Goal: Information Seeking & Learning: Learn about a topic

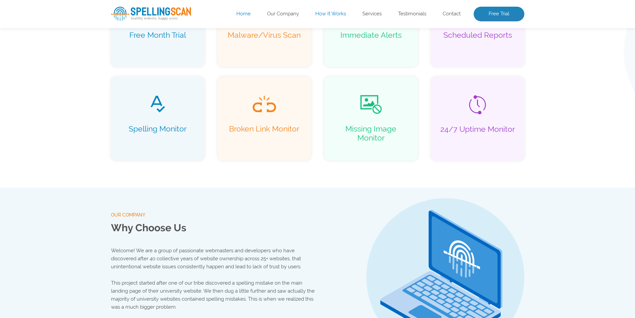
scroll to position [672, 0]
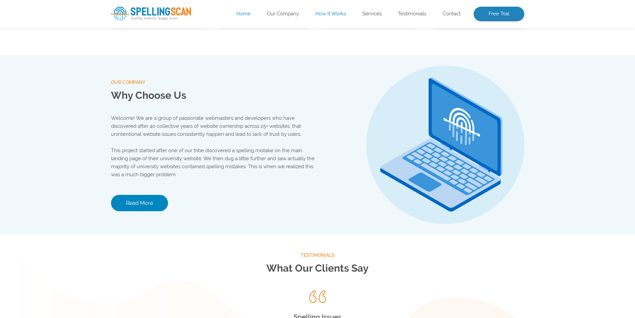
click at [184, 119] on p "Welcome! We are a group of passionate webmasters and developers who have discov…" at bounding box center [214, 126] width 207 height 24
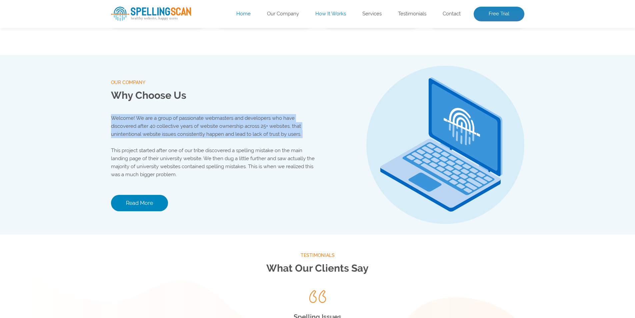
click at [184, 119] on p "Welcome! We are a group of passionate webmasters and developers who have discov…" at bounding box center [214, 126] width 207 height 24
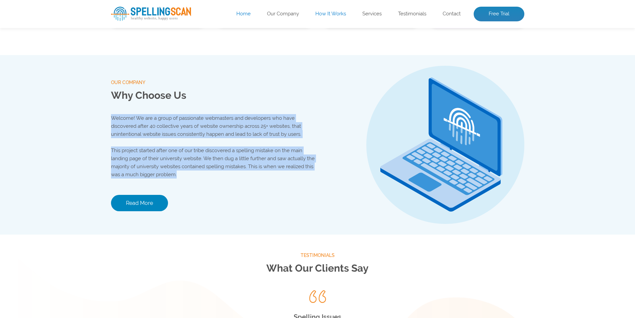
drag, startPoint x: 184, startPoint y: 119, endPoint x: 172, endPoint y: 156, distance: 39.5
click at [172, 156] on div "Welcome! We are a group of passionate webmasters and developers who have discov…" at bounding box center [214, 146] width 207 height 64
click at [172, 156] on p "This project started after one of our tribe discovered a spelling mistake on th…" at bounding box center [214, 162] width 207 height 32
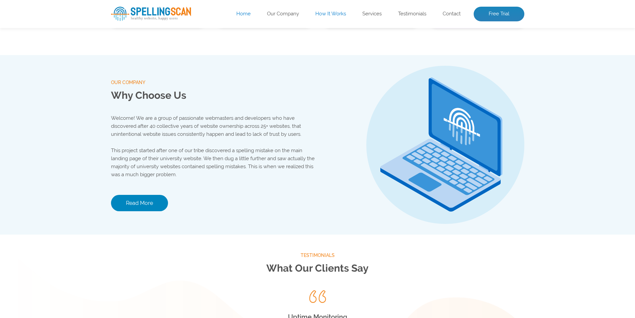
click at [172, 156] on p "This project started after one of our tribe discovered a spelling mistake on th…" at bounding box center [214, 162] width 207 height 32
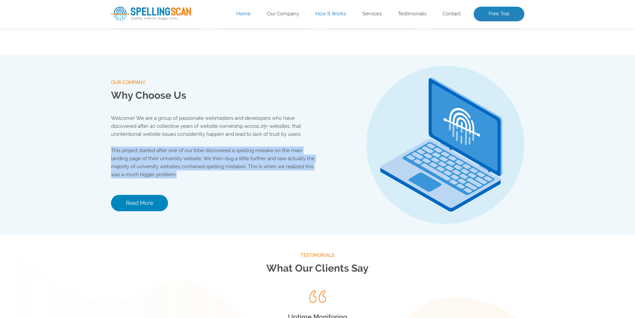
click at [172, 156] on p "This project started after one of our tribe discovered a spelling mistake on th…" at bounding box center [214, 162] width 207 height 32
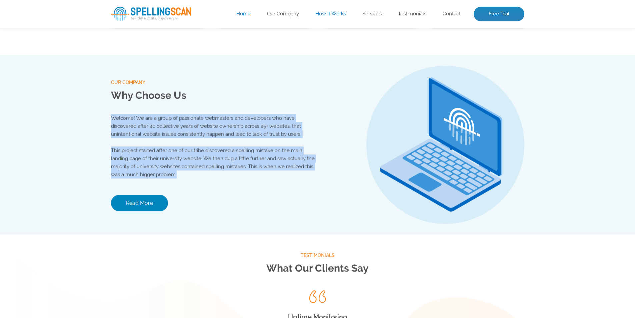
drag, startPoint x: 172, startPoint y: 156, endPoint x: 180, endPoint y: 128, distance: 29.5
click at [180, 128] on div "Welcome! We are a group of passionate webmasters and developers who have discov…" at bounding box center [214, 146] width 207 height 64
click at [180, 127] on p "Welcome! We are a group of passionate webmasters and developers who have discov…" at bounding box center [214, 126] width 207 height 24
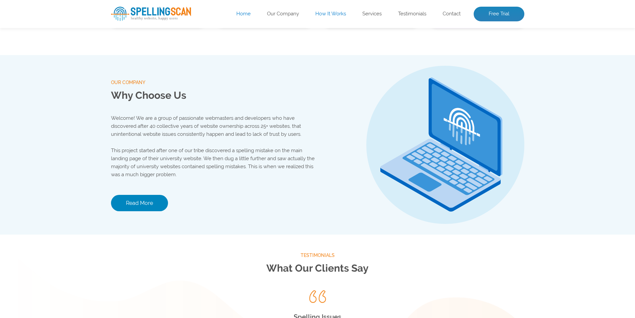
click at [138, 127] on p "Welcome! We are a group of passionate webmasters and developers who have discov…" at bounding box center [214, 126] width 207 height 24
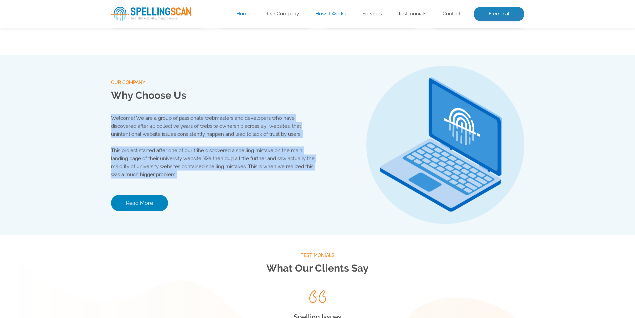
drag, startPoint x: 138, startPoint y: 127, endPoint x: 135, endPoint y: 158, distance: 30.7
click at [135, 158] on div "Welcome! We are a group of passionate webmasters and developers who have discov…" at bounding box center [214, 146] width 207 height 64
click at [135, 158] on p "This project started after one of our tribe discovered a spelling mistake on th…" at bounding box center [214, 162] width 207 height 32
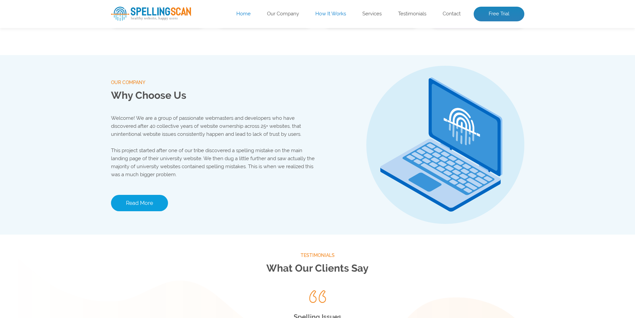
click at [133, 198] on link "Read More" at bounding box center [139, 203] width 57 height 16
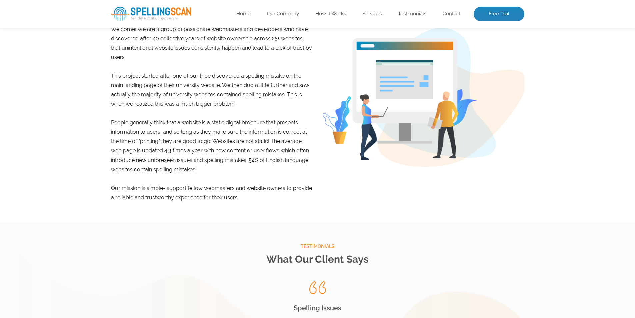
scroll to position [167, 0]
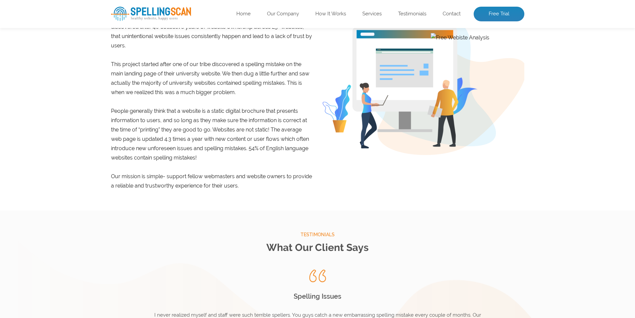
click at [194, 81] on p "This project started after one of our tribe discovered a spelling mistake on th…" at bounding box center [212, 78] width 202 height 37
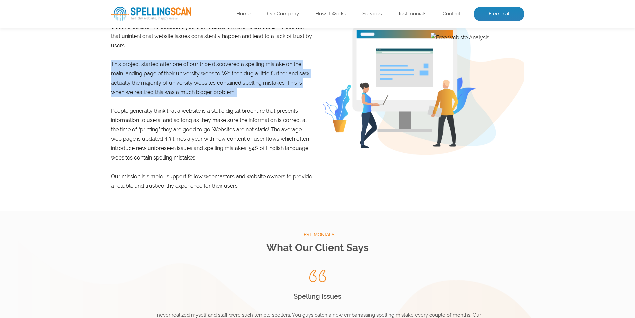
click at [194, 81] on p "This project started after one of our tribe discovered a spelling mistake on th…" at bounding box center [212, 78] width 202 height 37
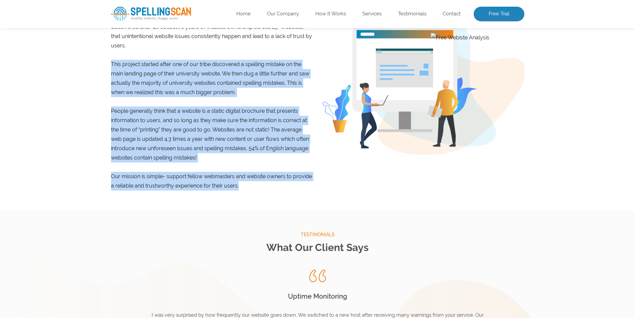
drag, startPoint x: 194, startPoint y: 81, endPoint x: 185, endPoint y: 184, distance: 103.4
click at [185, 184] on div "Welcome! We are a group of passionate webmasters and developers who have discov…" at bounding box center [212, 101] width 202 height 177
click at [186, 181] on p "Our mission is simple- support fellow webmasters and website owners to provide …" at bounding box center [212, 181] width 202 height 19
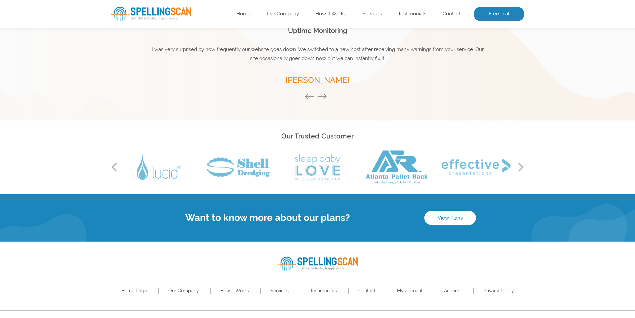
scroll to position [448, 0]
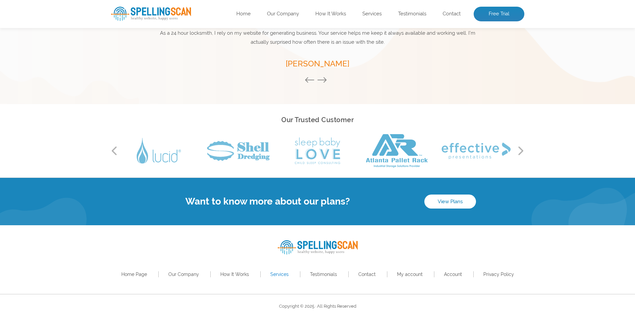
click at [276, 274] on link "Services" at bounding box center [279, 273] width 18 height 5
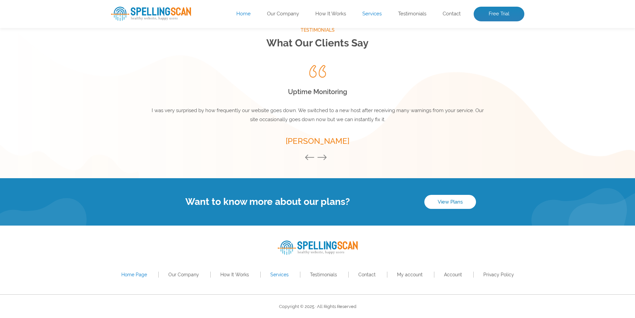
scroll to position [898, 0]
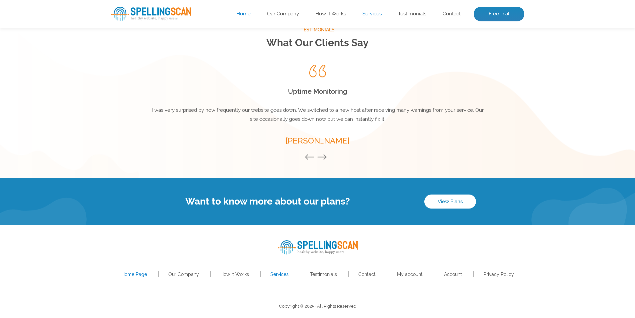
click at [277, 272] on link "Services" at bounding box center [279, 273] width 18 height 5
click at [371, 274] on link "Contact" at bounding box center [366, 273] width 17 height 5
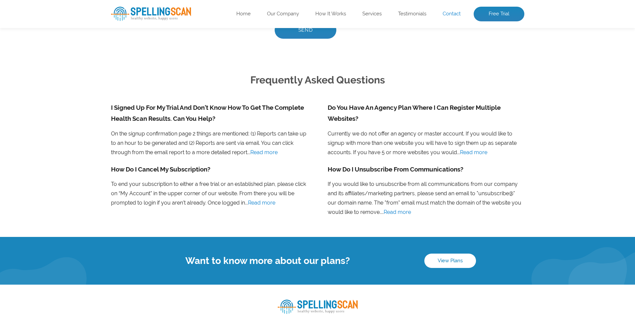
scroll to position [417, 0]
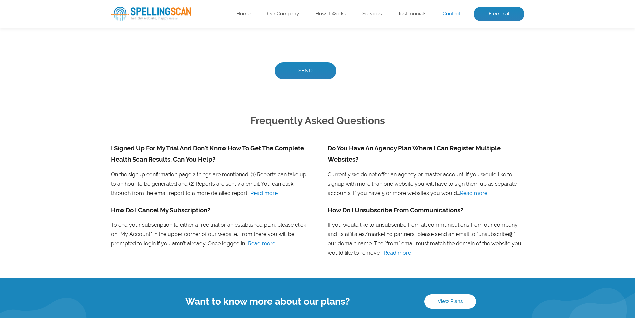
click at [388, 184] on li "Do You Have An Agency Plan Where I Can Register Multiple Websites? Currently we…" at bounding box center [426, 174] width 217 height 62
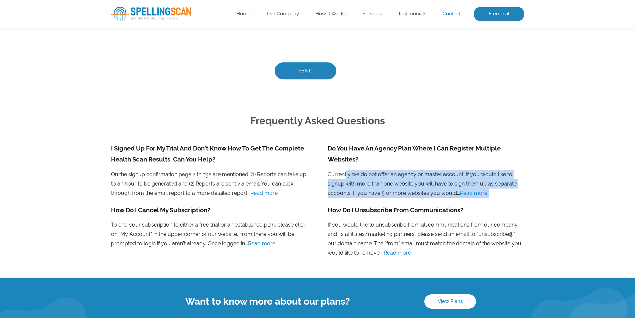
click at [388, 184] on li "Do You Have An Agency Plan Where I Can Register Multiple Websites? Currently we…" at bounding box center [426, 174] width 217 height 62
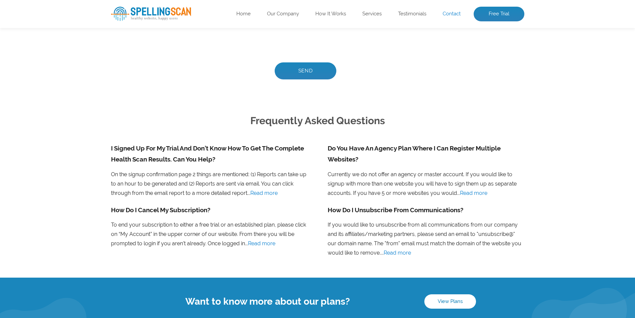
click at [388, 184] on li "Do You Have An Agency Plan Where I Can Register Multiple Websites? Currently we…" at bounding box center [426, 174] width 217 height 62
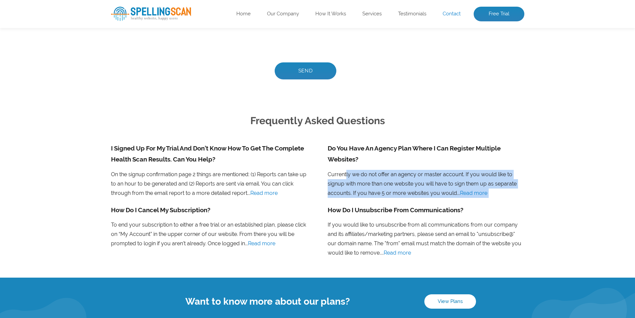
click at [388, 184] on li "Do You Have An Agency Plan Where I Can Register Multiple Websites? Currently we…" at bounding box center [426, 174] width 217 height 62
click at [443, 181] on li "Do You Have An Agency Plan Where I Can Register Multiple Websites? Currently we…" at bounding box center [426, 174] width 217 height 62
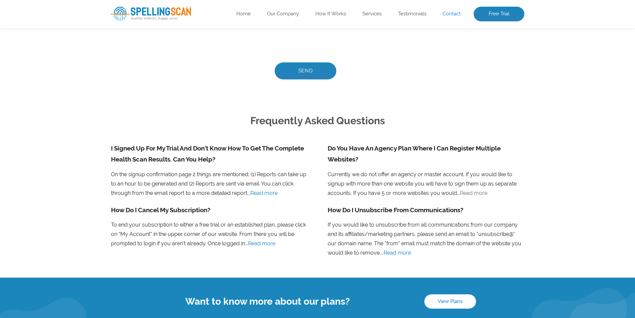
click at [460, 190] on link "Read more" at bounding box center [473, 193] width 27 height 6
click at [461, 191] on link "Read more" at bounding box center [473, 193] width 27 height 6
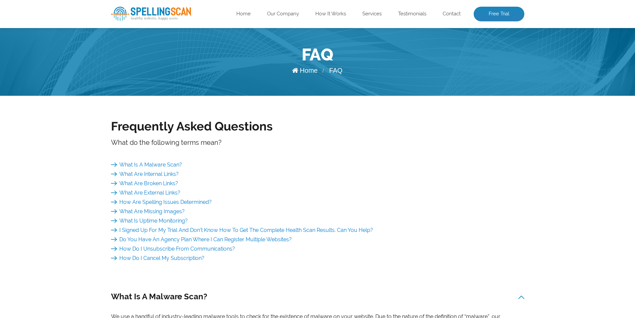
scroll to position [33, 0]
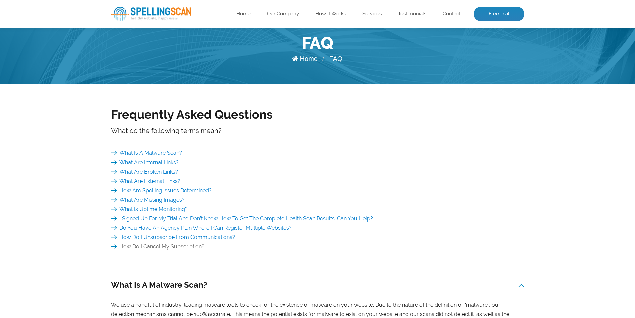
click at [139, 246] on link "How Do I Cancel My Subscription?" at bounding box center [157, 246] width 93 height 6
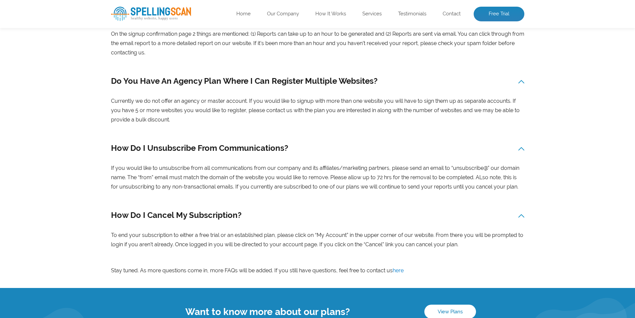
scroll to position [836, 0]
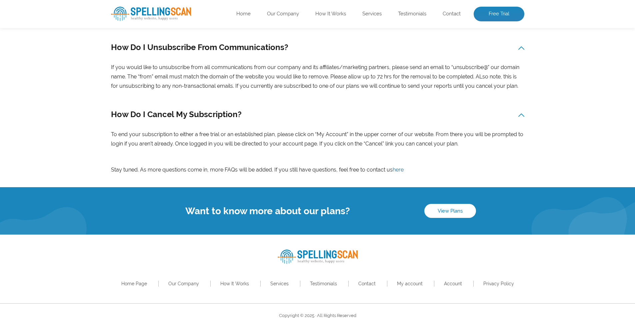
click at [266, 125] on div "How Do I Cancel My Subscription? To end your subscription to either a free tria…" at bounding box center [317, 127] width 413 height 41
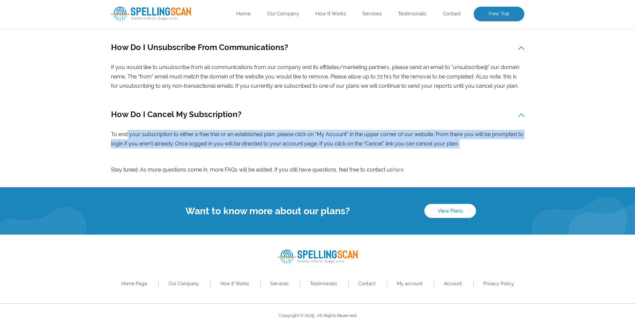
click at [266, 125] on div "How Do I Cancel My Subscription? To end your subscription to either a free tria…" at bounding box center [317, 127] width 413 height 41
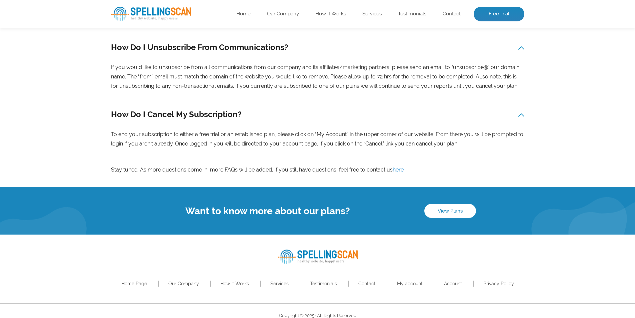
click at [266, 125] on div "How Do I Cancel My Subscription? To end your subscription to either a free tria…" at bounding box center [317, 127] width 413 height 41
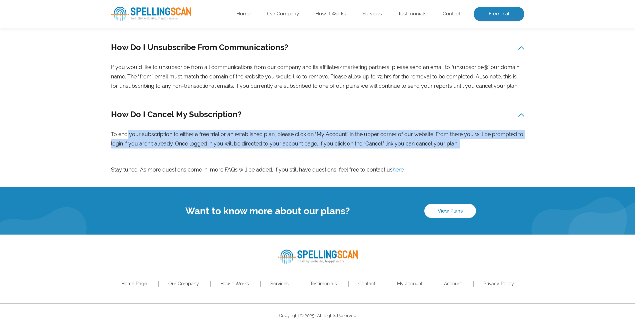
click at [266, 125] on div "How Do I Cancel My Subscription? To end your subscription to either a free tria…" at bounding box center [317, 127] width 413 height 41
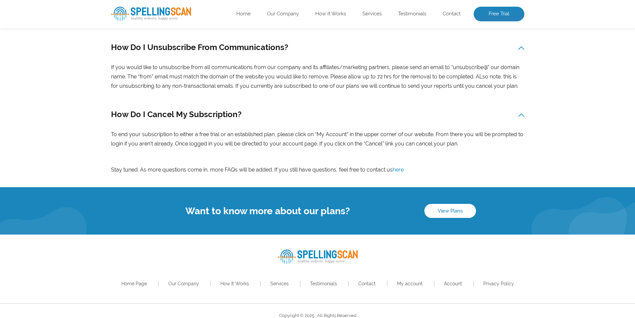
click at [266, 125] on div "How Do I Cancel My Subscription? To end your subscription to either a free tria…" at bounding box center [317, 127] width 413 height 41
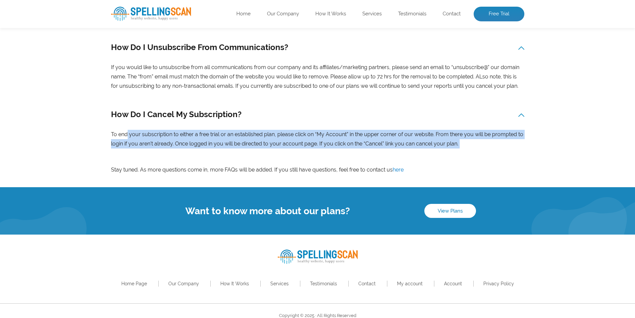
click at [266, 125] on div "How Do I Cancel My Subscription? To end your subscription to either a free tria…" at bounding box center [317, 127] width 413 height 41
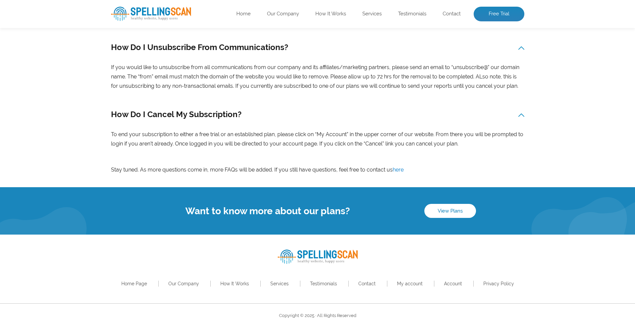
click at [266, 125] on div "How Do I Cancel My Subscription? To end your subscription to either a free tria…" at bounding box center [317, 127] width 413 height 41
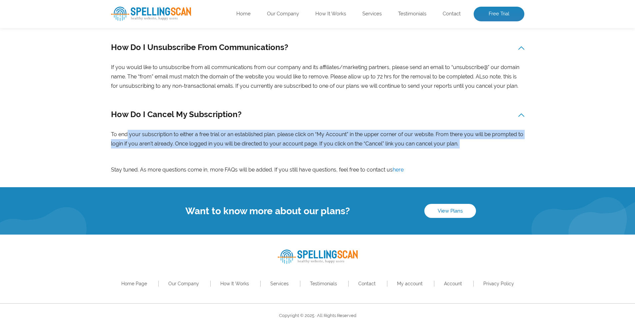
click at [266, 125] on div "How Do I Cancel My Subscription? To end your subscription to either a free tria…" at bounding box center [317, 127] width 413 height 41
click at [265, 124] on div "How Do I Cancel My Subscription? To end your subscription to either a free tria…" at bounding box center [317, 127] width 413 height 41
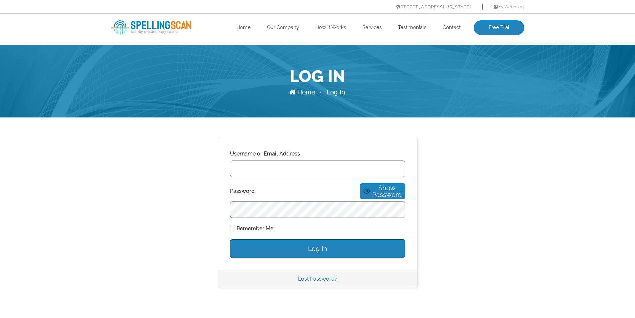
click at [286, 167] on input "Username or Email Address" at bounding box center [317, 168] width 175 height 17
type input "[EMAIL_ADDRESS][DOMAIN_NAME]"
click at [304, 242] on input "Log In" at bounding box center [317, 248] width 175 height 19
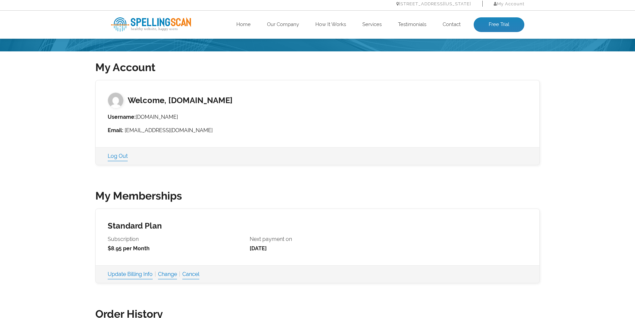
scroll to position [67, 0]
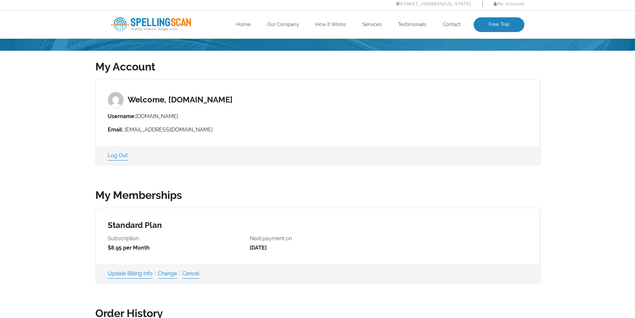
click at [158, 96] on h3 "Welcome, [DOMAIN_NAME]" at bounding box center [318, 94] width 444 height 28
click at [158, 96] on h3 "Welcome, Muzdoor.com" at bounding box center [318, 94] width 444 height 28
click at [172, 96] on h3 "Welcome, Muzdoor.com" at bounding box center [318, 94] width 444 height 28
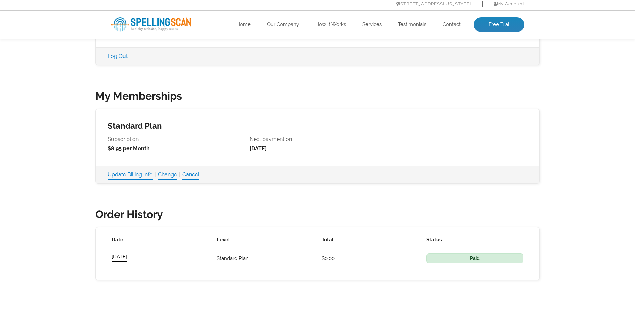
scroll to position [167, 0]
click at [172, 174] on link "Change" at bounding box center [167, 173] width 19 height 9
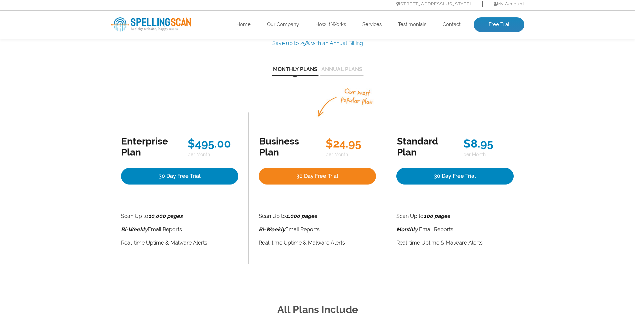
scroll to position [67, 0]
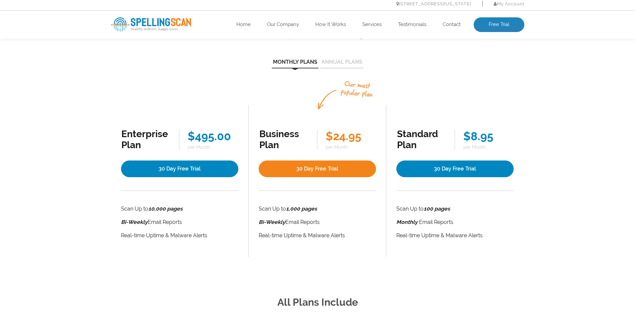
click at [421, 235] on li "Real-time Uptime & Malware Alerts" at bounding box center [454, 235] width 117 height 9
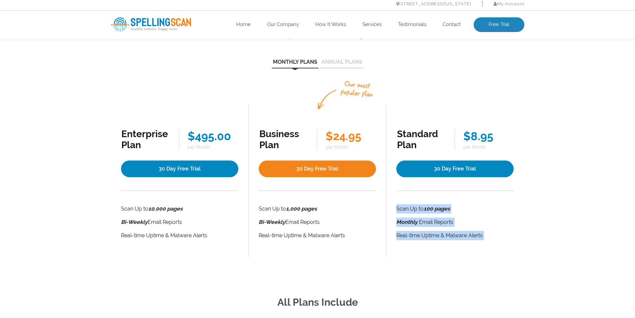
drag, startPoint x: 421, startPoint y: 235, endPoint x: 422, endPoint y: 206, distance: 29.7
click at [422, 206] on ul "Scan Up to 100 pages Monthly Email Reports Real-time Uptime & Malware Alerts" at bounding box center [454, 222] width 117 height 36
click at [422, 206] on li "Scan Up to 100 pages" at bounding box center [454, 208] width 117 height 9
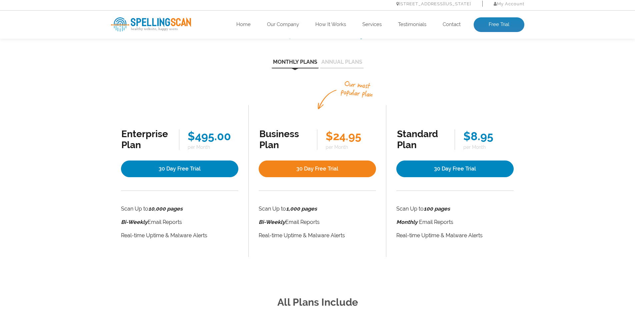
click at [422, 206] on li "Scan Up to 100 pages" at bounding box center [454, 208] width 117 height 9
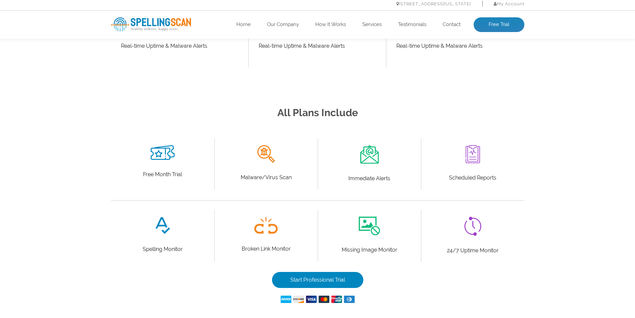
scroll to position [300, 0]
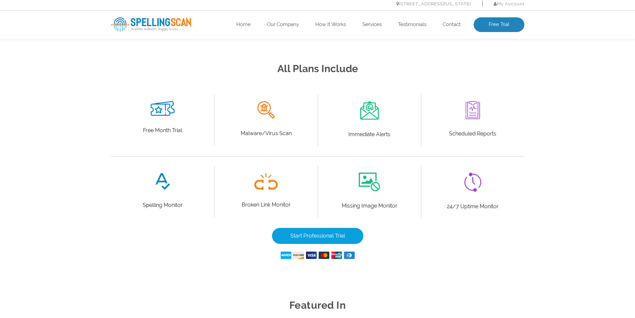
click at [326, 236] on link "Start Professional Trial" at bounding box center [317, 236] width 91 height 16
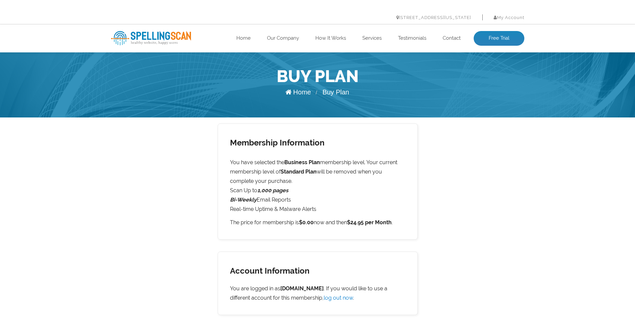
click at [328, 222] on p "The price for membership is $0.00 now and then $24.95 per Month ." at bounding box center [317, 222] width 175 height 9
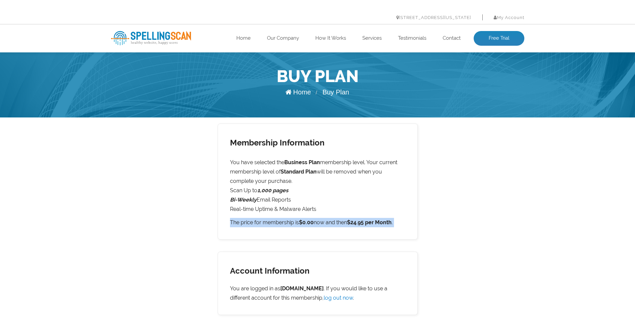
click at [328, 222] on p "The price for membership is $0.00 now and then $24.95 per Month ." at bounding box center [317, 222] width 175 height 9
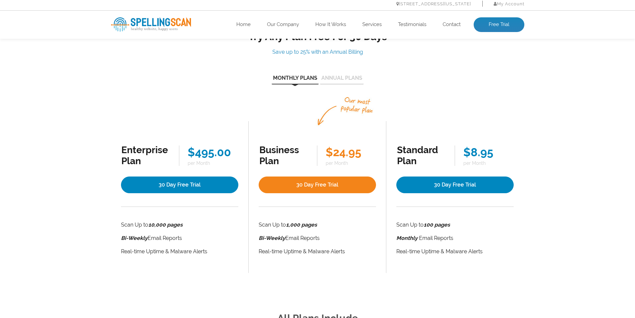
scroll to position [33, 0]
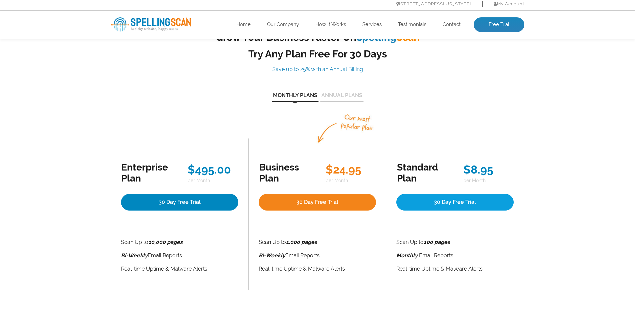
click at [449, 200] on link "30 Day Free Trial" at bounding box center [454, 202] width 117 height 17
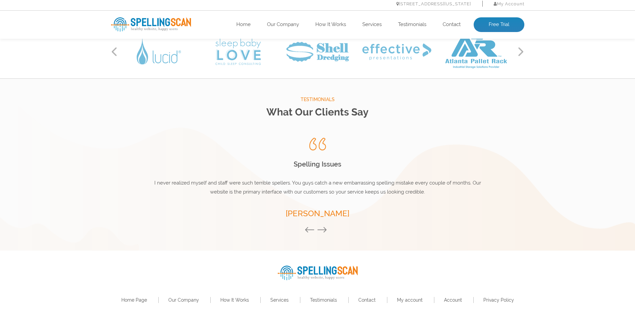
scroll to position [591, 0]
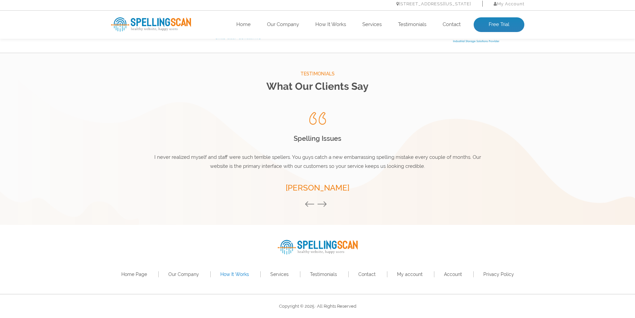
click at [228, 274] on link "How It Works" at bounding box center [234, 273] width 29 height 5
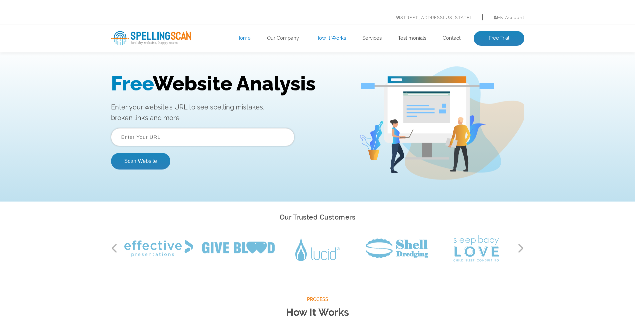
click at [164, 140] on input "text" at bounding box center [202, 137] width 183 height 18
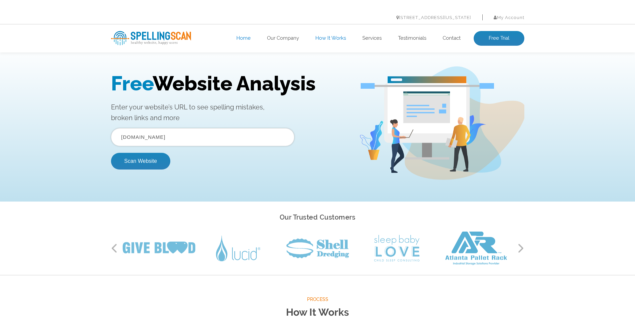
type input "muzdoor.com"
click at [111, 153] on button "Scan Website" at bounding box center [140, 161] width 59 height 17
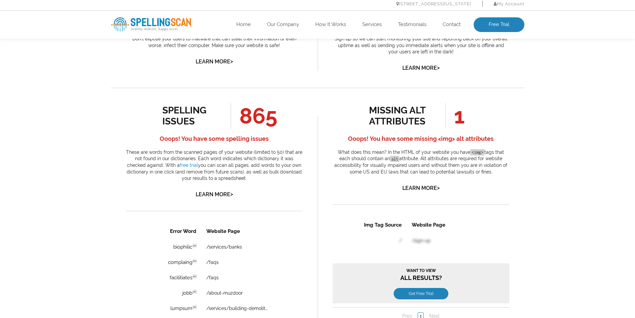
scroll to position [400, 0]
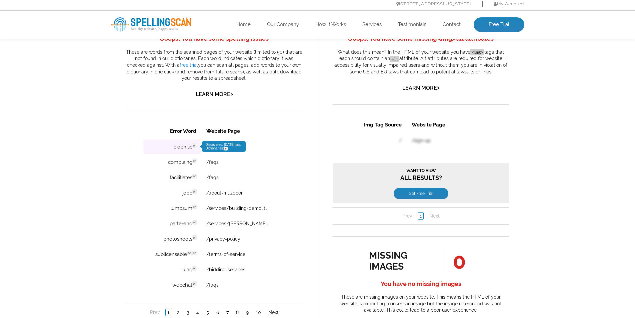
click at [167, 148] on td "biophilic en Discovered: [DATE] scan Dictionaries: en" at bounding box center [172, 146] width 58 height 15
click at [167, 148] on td "biophilic en Discovered: 10-02-2025 scan Dictionaries: en" at bounding box center [172, 146] width 58 height 15
click at [303, 177] on div "spelling issues 865 Ooops! You have some spelling issues These are words from t…" at bounding box center [214, 267] width 207 height 558
click at [303, 145] on div "spelling issues 865 Ooops! You have some spelling issues These are words from t…" at bounding box center [214, 267] width 207 height 558
click at [182, 146] on td "biophilic en Discovered: 10-02-2025 scan Dictionaries: en" at bounding box center [172, 146] width 58 height 15
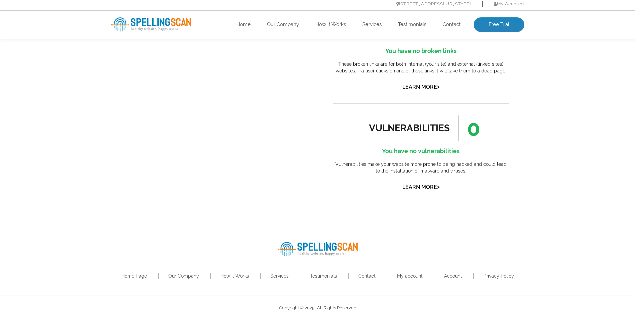
scroll to position [741, 0]
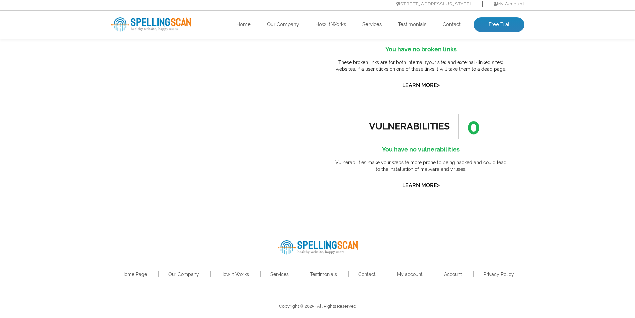
click at [432, 184] on link "Learn More >" at bounding box center [420, 185] width 37 height 6
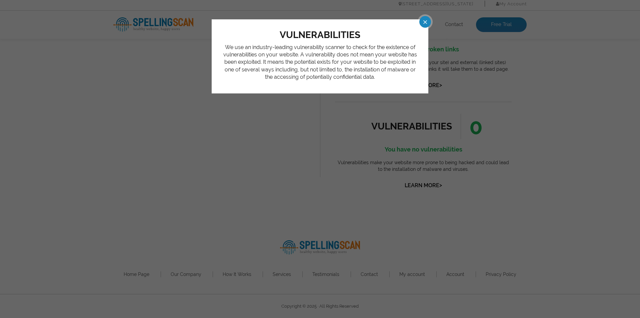
click at [416, 196] on div "vulnerabilities We use an industry-leading vulnerability scanner to check for t…" at bounding box center [320, 159] width 640 height 318
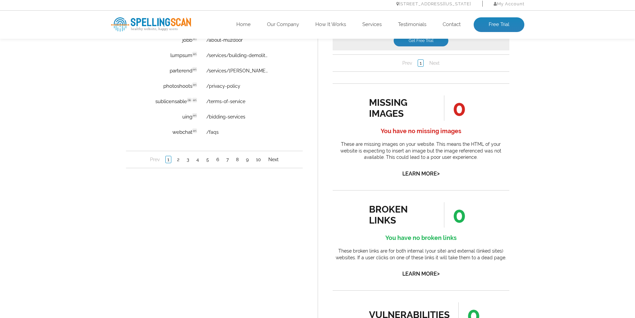
scroll to position [541, 0]
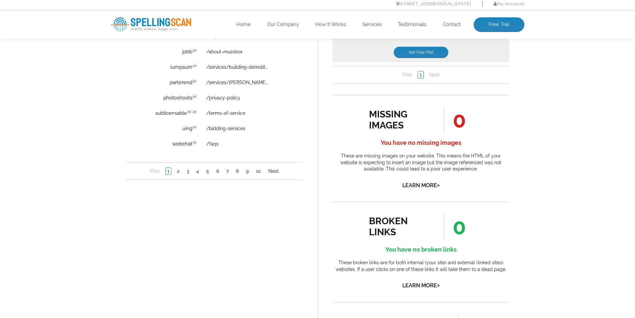
click at [419, 189] on div "missing images 0 You have no missing images These are missing images on your we…" at bounding box center [421, 148] width 177 height 83
click at [420, 185] on link "Learn More >" at bounding box center [420, 185] width 37 height 6
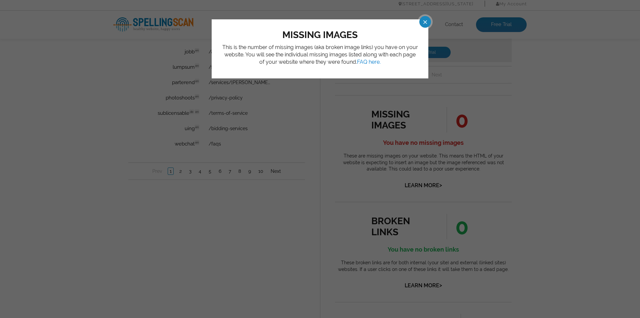
click at [330, 55] on p "This is the number of missing images (aka broken image links) you have on your …" at bounding box center [320, 55] width 197 height 22
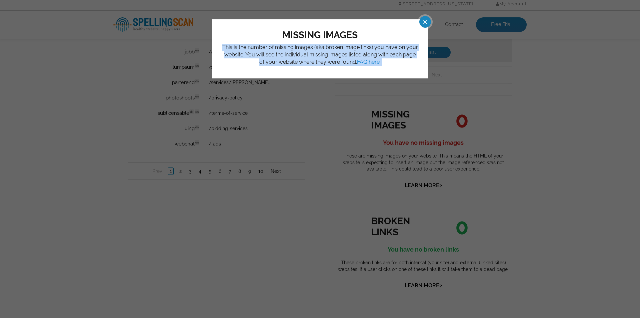
click at [330, 55] on p "This is the number of missing images (aka broken image links) you have on your …" at bounding box center [320, 55] width 197 height 22
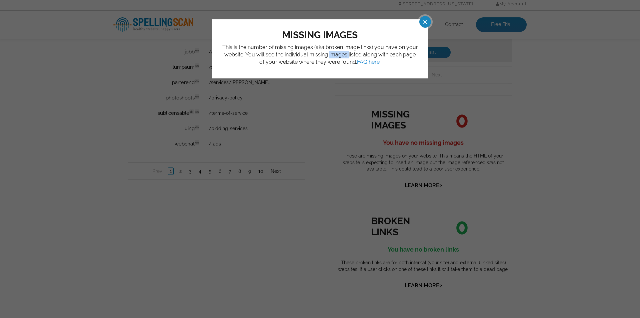
click at [330, 55] on p "This is the number of missing images (aka broken image links) you have on your …" at bounding box center [320, 55] width 197 height 22
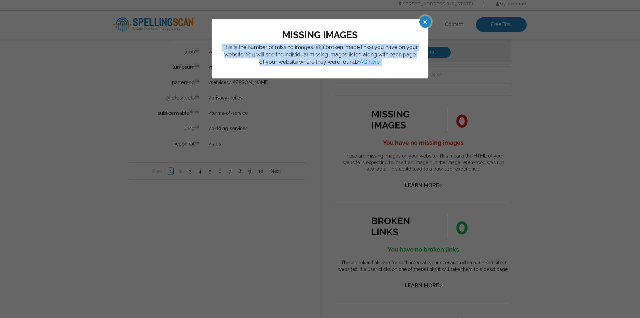
click at [330, 55] on p "This is the number of missing images (aka broken image links) you have on your …" at bounding box center [320, 55] width 197 height 22
click at [350, 239] on div "missing images This is the number of missing images (aka broken image links) yo…" at bounding box center [320, 159] width 640 height 318
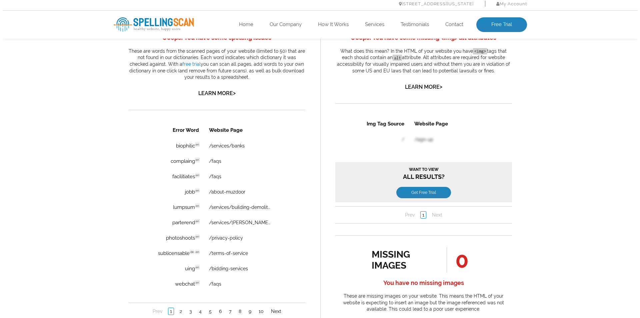
scroll to position [341, 0]
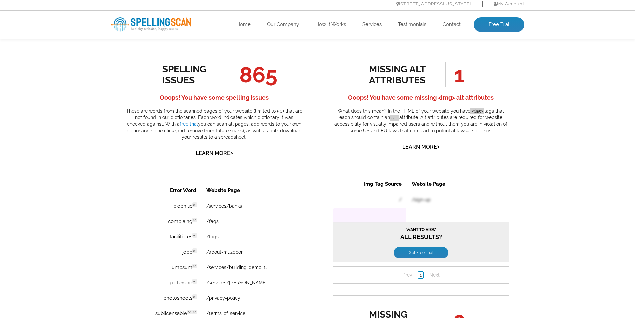
click at [381, 214] on td at bounding box center [369, 214] width 73 height 15
click at [421, 195] on table "Img Tag Source Website Page / /sign-up" at bounding box center [403, 215] width 142 height 80
click at [420, 200] on table "Img Tag Source Website Page / /sign-up" at bounding box center [403, 215] width 142 height 80
click at [427, 218] on td at bounding box center [440, 214] width 67 height 15
click at [430, 126] on p "What does this mean? In the HTML of your website you have <img> tags that each …" at bounding box center [421, 121] width 177 height 26
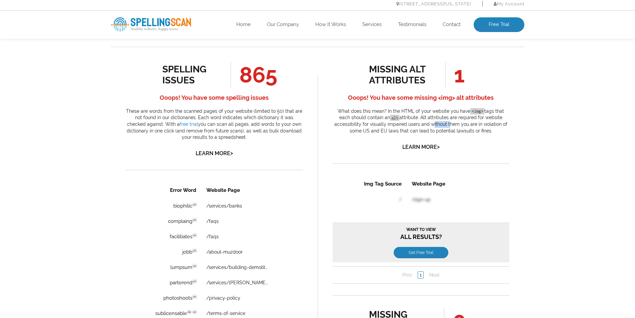
click at [430, 126] on p "What does this mean? In the HTML of your website you have <img> tags that each …" at bounding box center [421, 121] width 177 height 26
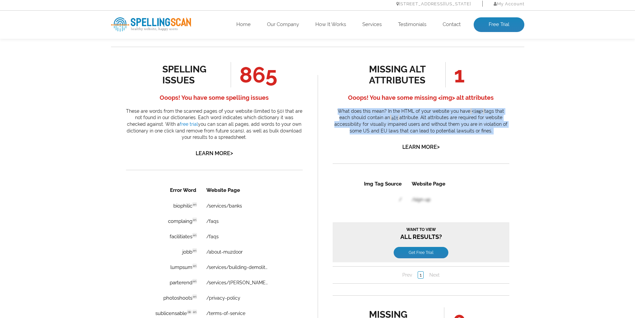
click at [430, 126] on p "What does this mean? In the HTML of your website you have <img> tags that each …" at bounding box center [421, 121] width 177 height 26
click at [430, 125] on p "What does this mean? In the HTML of your website you have <img> tags that each …" at bounding box center [421, 121] width 177 height 26
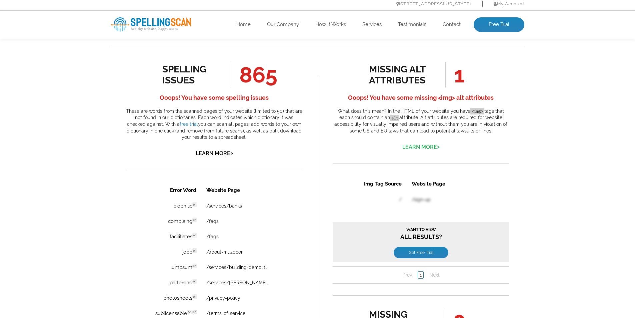
click at [419, 149] on link "Learn More >" at bounding box center [420, 147] width 37 height 6
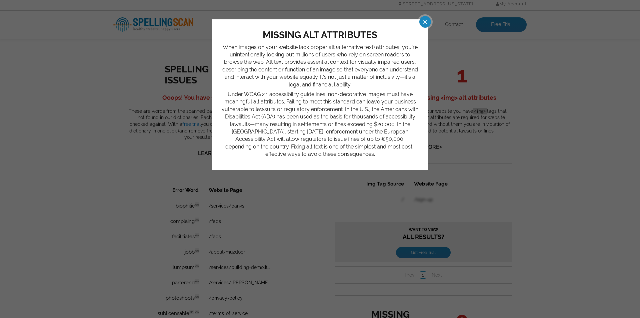
click at [373, 86] on p "When images on your website lack proper alt (alternative text) attributes, you’…" at bounding box center [320, 66] width 197 height 45
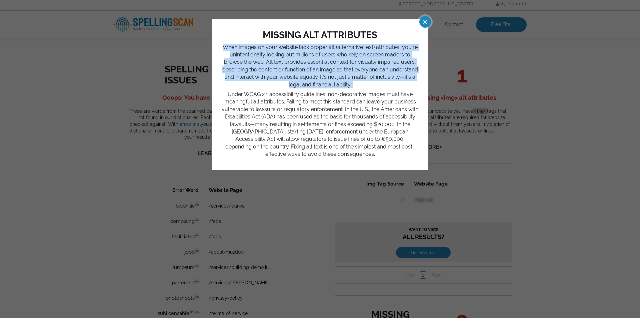
click at [373, 86] on p "When images on your website lack proper alt (alternative text) attributes, you’…" at bounding box center [320, 66] width 197 height 45
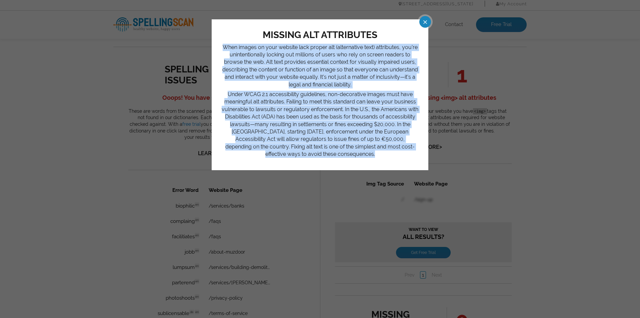
drag, startPoint x: 373, startPoint y: 86, endPoint x: 382, endPoint y: 148, distance: 62.6
click at [382, 148] on div "When images on your website lack proper alt (alternative text) attributes, you’…" at bounding box center [320, 101] width 197 height 114
click at [393, 135] on p "Under WCAG 2.1 accessibility guidelines, non-decorative images must have meanin…" at bounding box center [320, 124] width 197 height 67
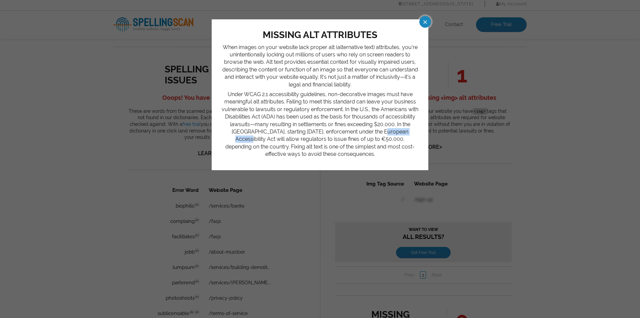
click at [393, 135] on p "Under WCAG 2.1 accessibility guidelines, non-decorative images must have meanin…" at bounding box center [320, 124] width 197 height 67
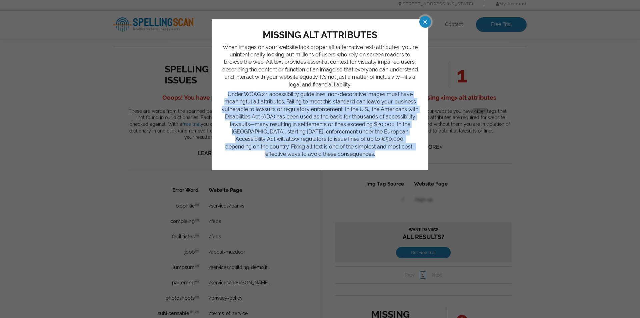
click at [393, 135] on p "Under WCAG 2.1 accessibility guidelines, non-decorative images must have meanin…" at bounding box center [320, 124] width 197 height 67
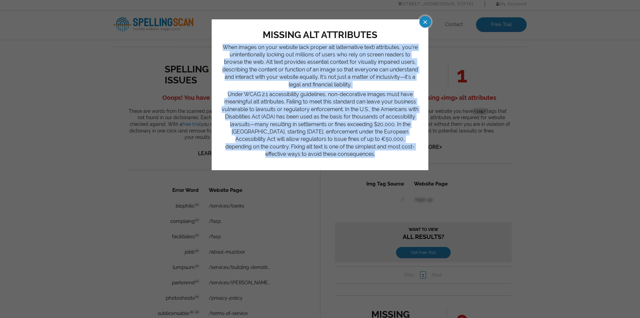
drag, startPoint x: 393, startPoint y: 135, endPoint x: 387, endPoint y: 74, distance: 61.3
click at [387, 74] on div "When images on your website lack proper alt (alternative text) attributes, you’…" at bounding box center [320, 101] width 197 height 114
click at [387, 74] on p "When images on your website lack proper alt (alternative text) attributes, you’…" at bounding box center [320, 66] width 197 height 45
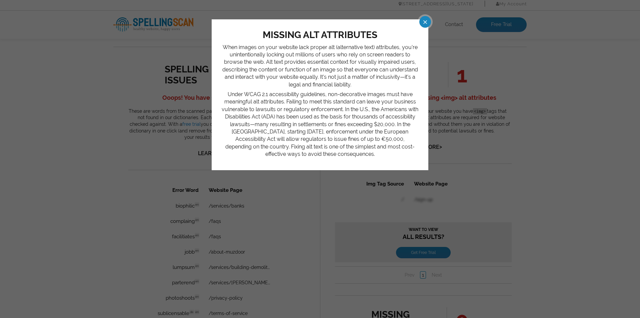
click at [378, 75] on p "When images on your website lack proper alt (alternative text) attributes, you’…" at bounding box center [320, 66] width 197 height 45
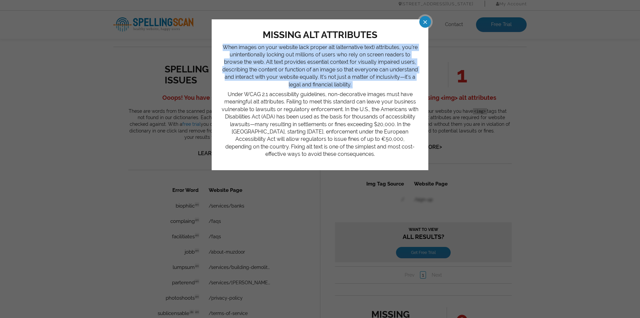
click at [378, 75] on p "When images on your website lack proper alt (alternative text) attributes, you’…" at bounding box center [320, 66] width 197 height 45
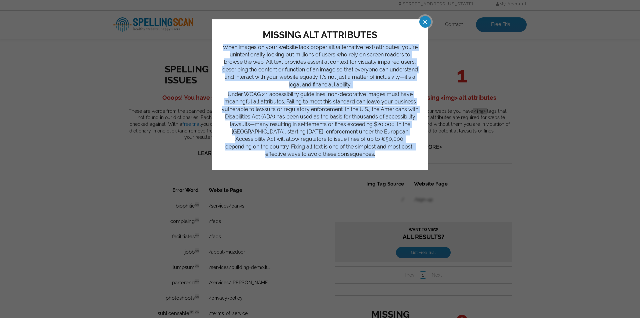
drag, startPoint x: 378, startPoint y: 75, endPoint x: 370, endPoint y: 124, distance: 49.6
click at [370, 124] on div "When images on your website lack proper alt (alternative text) attributes, you’…" at bounding box center [320, 101] width 197 height 114
click at [370, 124] on p "Under WCAG 2.1 accessibility guidelines, non-decorative images must have meanin…" at bounding box center [320, 124] width 197 height 67
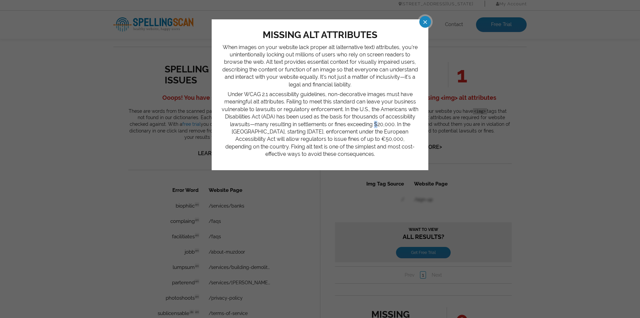
click at [370, 124] on p "Under WCAG 2.1 accessibility guidelines, non-decorative images must have meanin…" at bounding box center [320, 124] width 197 height 67
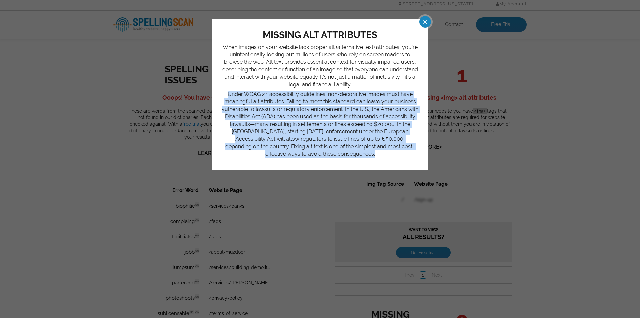
click at [370, 124] on p "Under WCAG 2.1 accessibility guidelines, non-decorative images must have meanin…" at bounding box center [320, 124] width 197 height 67
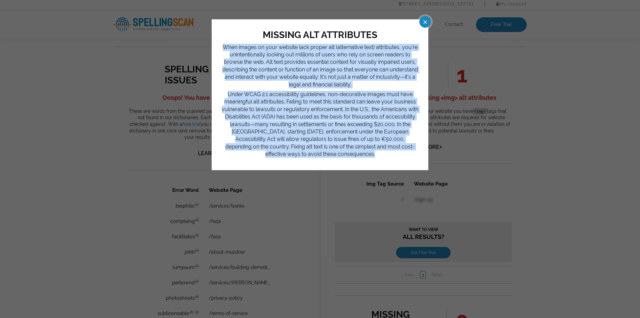
drag, startPoint x: 370, startPoint y: 124, endPoint x: 364, endPoint y: 71, distance: 53.9
click at [364, 71] on div "When images on your website lack proper alt (alternative text) attributes, you’…" at bounding box center [320, 101] width 197 height 114
click at [364, 70] on p "When images on your website lack proper alt (alternative text) attributes, you’…" at bounding box center [320, 66] width 197 height 45
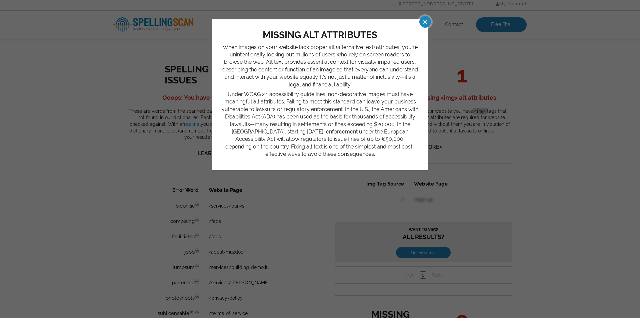
click at [425, 25] on span at bounding box center [419, 22] width 12 height 12
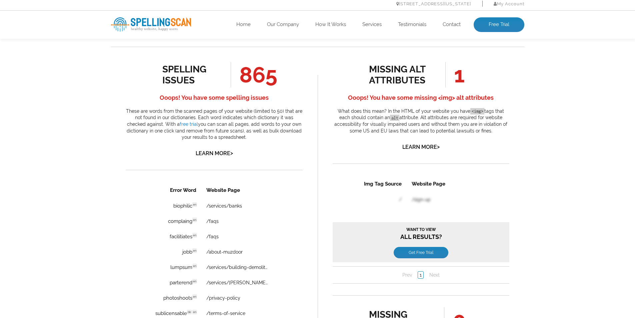
click at [201, 122] on p "These are words from the scanned pages of your website (limited to 50) that are…" at bounding box center [214, 124] width 177 height 33
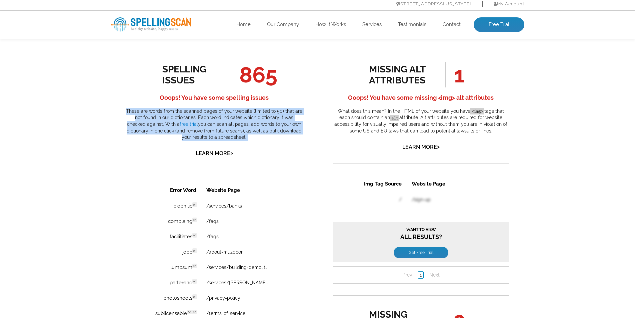
click at [201, 122] on p "These are words from the scanned pages of your website (limited to 50) that are…" at bounding box center [214, 124] width 177 height 33
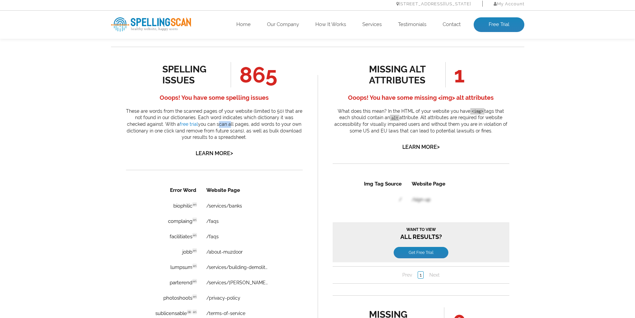
click at [201, 122] on p "These are words from the scanned pages of your website (limited to 50) that are…" at bounding box center [214, 124] width 177 height 33
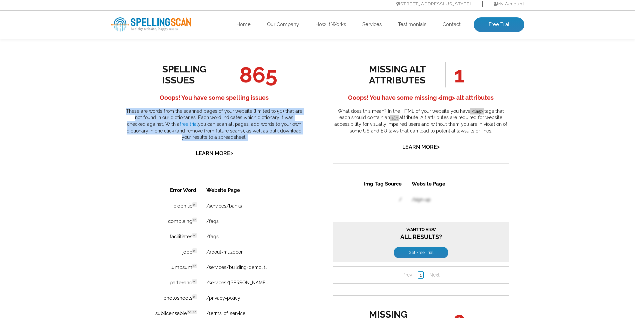
click at [201, 122] on p "These are words from the scanned pages of your website (limited to 50) that are…" at bounding box center [214, 124] width 177 height 33
click at [215, 119] on p "These are words from the scanned pages of your website (limited to 50) that are…" at bounding box center [214, 124] width 177 height 33
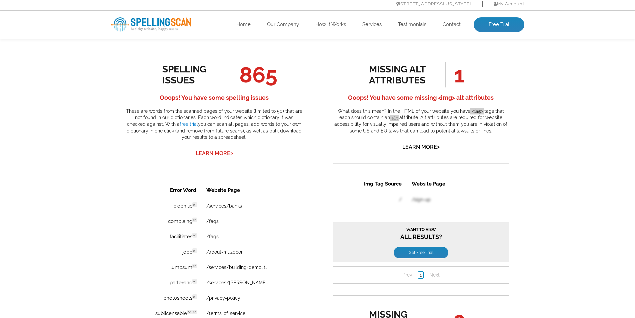
click at [208, 153] on link "Learn More >" at bounding box center [214, 153] width 37 height 6
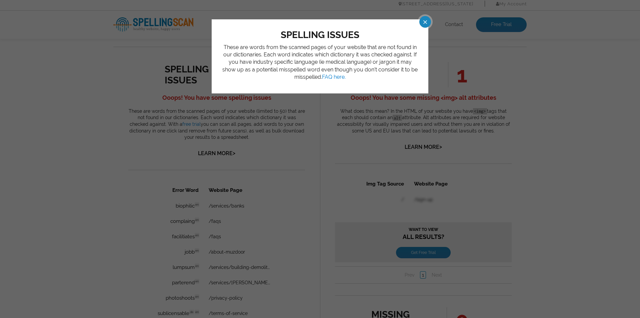
click at [273, 61] on p "These are words from the scanned pages of your website that are not found in ou…" at bounding box center [320, 62] width 197 height 37
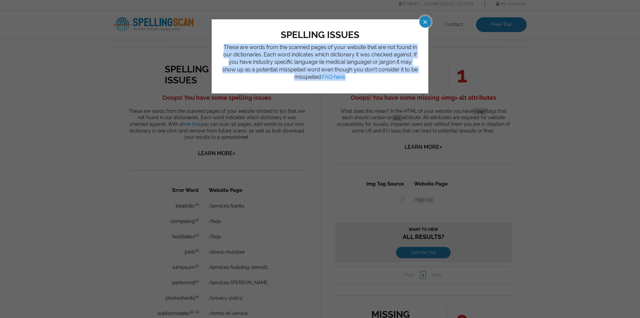
click at [273, 61] on p "These are words from the scanned pages of your website that are not found in ou…" at bounding box center [320, 62] width 197 height 37
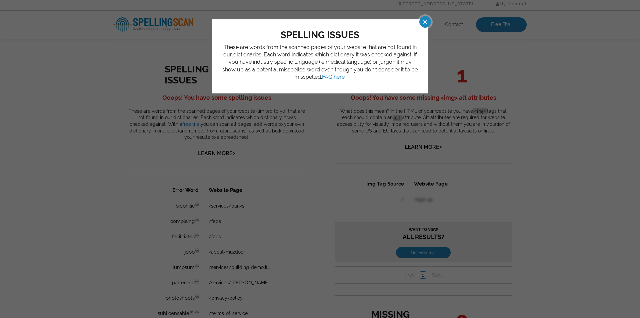
click at [269, 62] on p "These are words from the scanned pages of your website that are not found in ou…" at bounding box center [320, 62] width 197 height 37
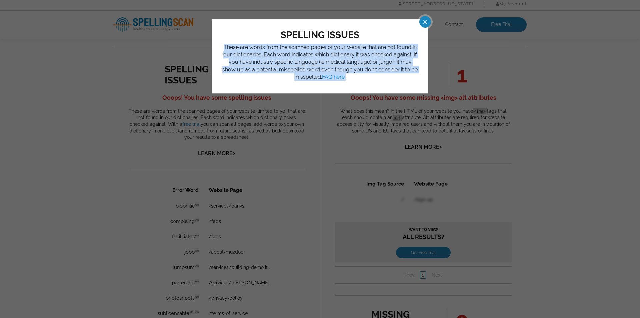
click at [269, 62] on p "These are words from the scanned pages of your website that are not found in ou…" at bounding box center [320, 62] width 197 height 37
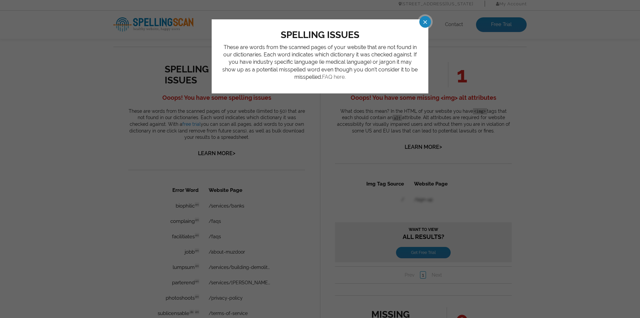
click at [331, 79] on link "FAQ here." at bounding box center [334, 77] width 24 height 6
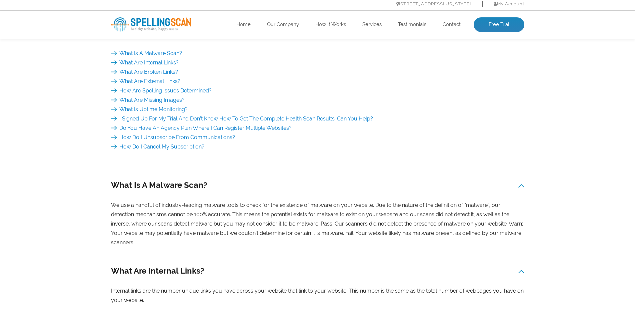
scroll to position [133, 0]
click at [307, 118] on link "I Signed Up For My Trial And Don’t Know How To Get The Complete Health Scan Res…" at bounding box center [242, 118] width 262 height 6
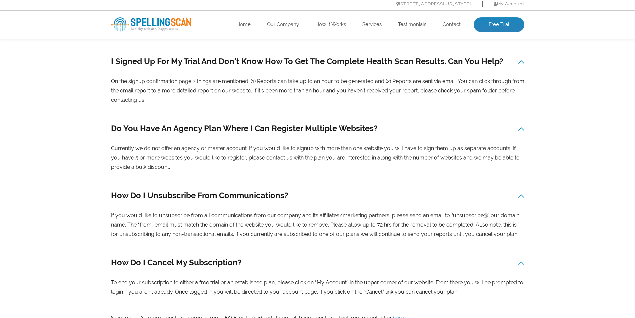
scroll to position [690, 0]
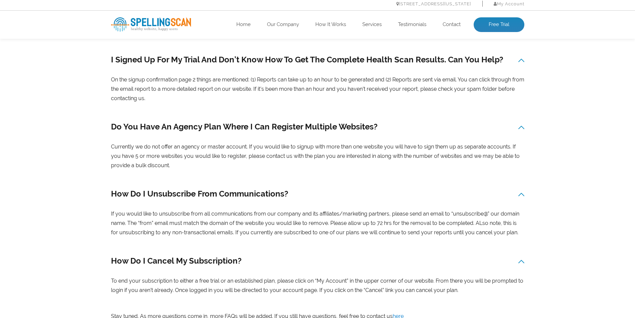
click at [317, 120] on h3 "Do You Have An Agency Plan Where I Can Register Multiple Websites?" at bounding box center [317, 127] width 413 height 14
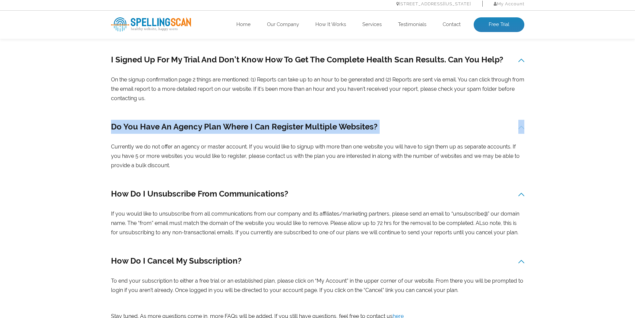
click at [317, 120] on h3 "Do You Have An Agency Plan Where I Can Register Multiple Websites?" at bounding box center [317, 127] width 413 height 14
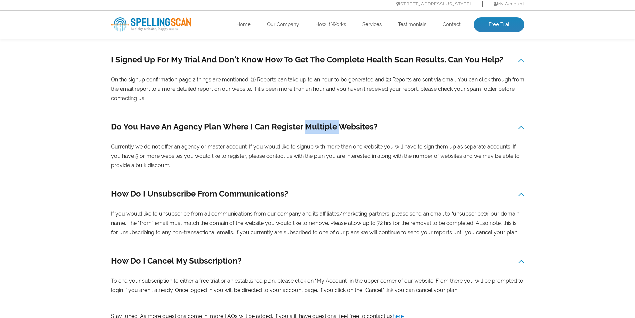
click at [317, 120] on h3 "Do You Have An Agency Plan Where I Can Register Multiple Websites?" at bounding box center [317, 127] width 413 height 14
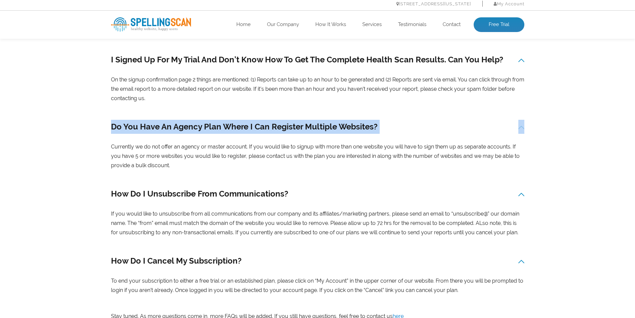
click at [317, 120] on h3 "Do You Have An Agency Plan Where I Can Register Multiple Websites?" at bounding box center [317, 127] width 413 height 14
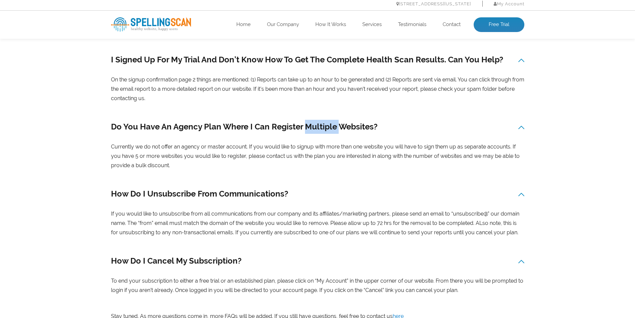
click at [317, 120] on h3 "Do You Have An Agency Plan Where I Can Register Multiple Websites?" at bounding box center [317, 127] width 413 height 14
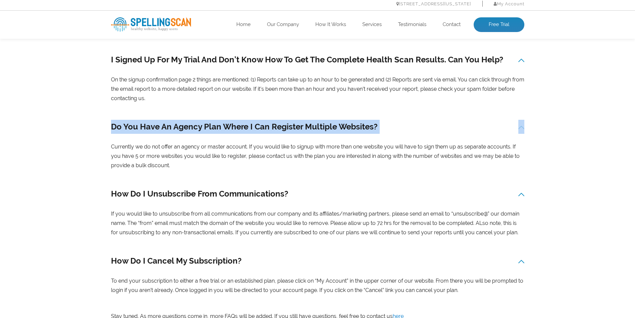
click at [317, 120] on h3 "Do You Have An Agency Plan Where I Can Register Multiple Websites?" at bounding box center [317, 127] width 413 height 14
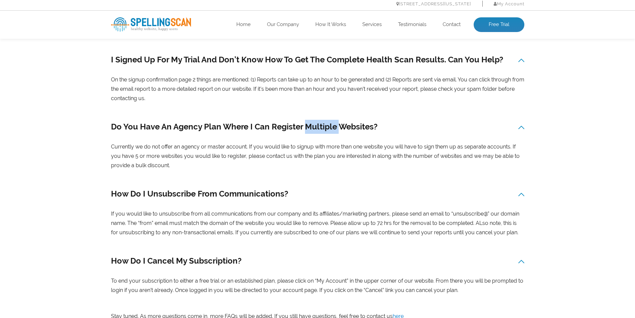
click at [317, 120] on h3 "Do You Have An Agency Plan Where I Can Register Multiple Websites?" at bounding box center [317, 127] width 413 height 14
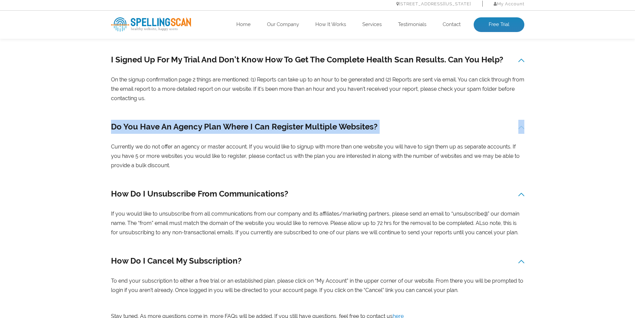
click at [317, 120] on h3 "Do You Have An Agency Plan Where I Can Register Multiple Websites?" at bounding box center [317, 127] width 413 height 14
